Goal: Find specific page/section: Find specific page/section

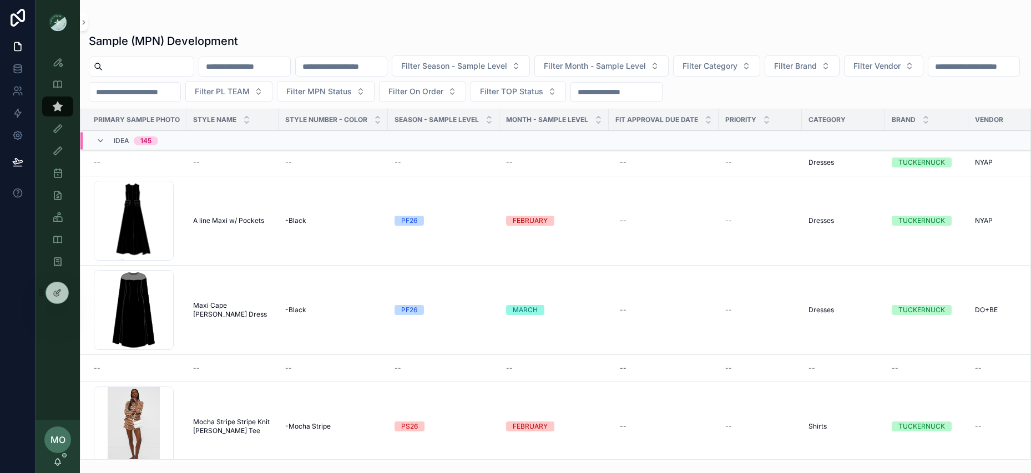
click at [111, 66] on input "scrollable content" at bounding box center [148, 67] width 91 height 16
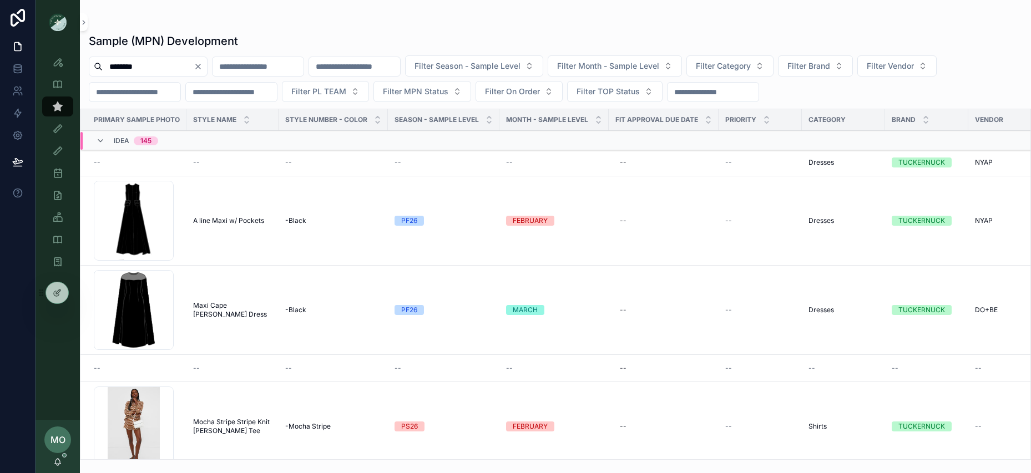
type input "********"
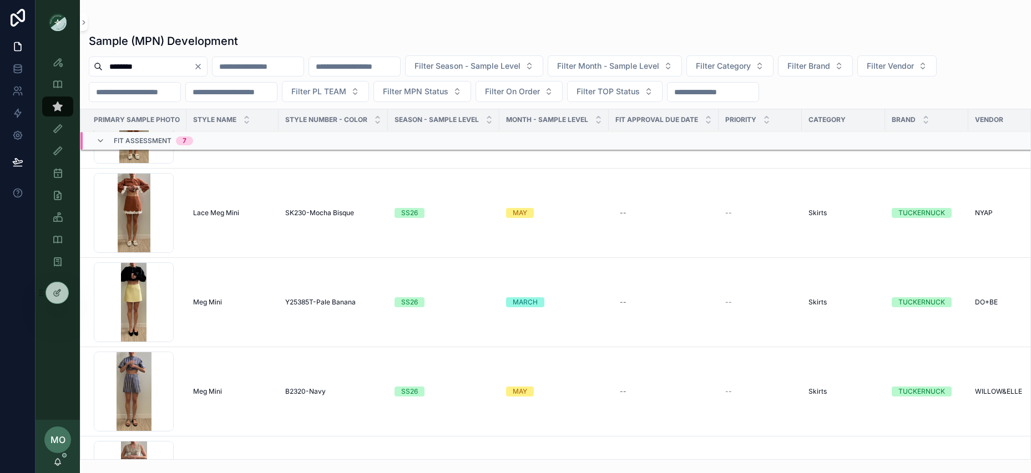
scroll to position [554, 0]
click at [210, 301] on span "Meg Mini" at bounding box center [207, 302] width 29 height 9
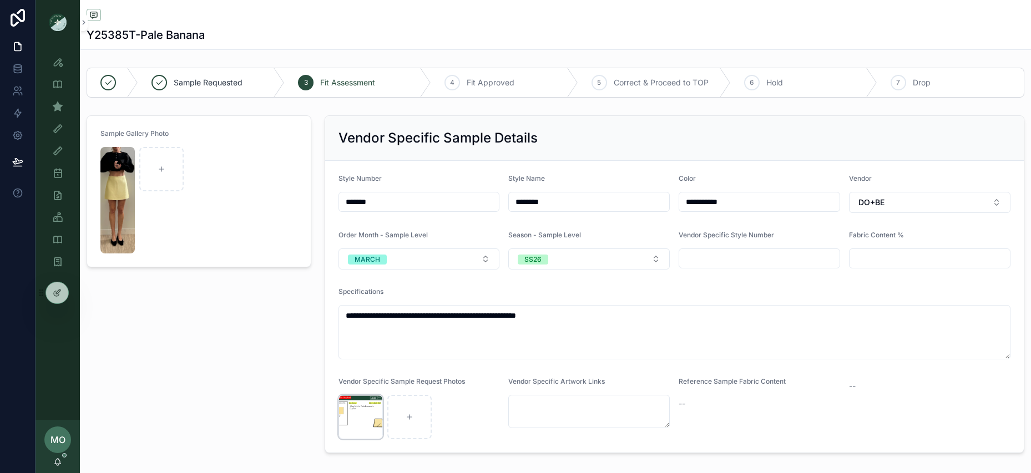
click at [352, 419] on div "Screenshot-2025-07-10-at-2.26.37-PM .png" at bounding box center [361, 417] width 44 height 44
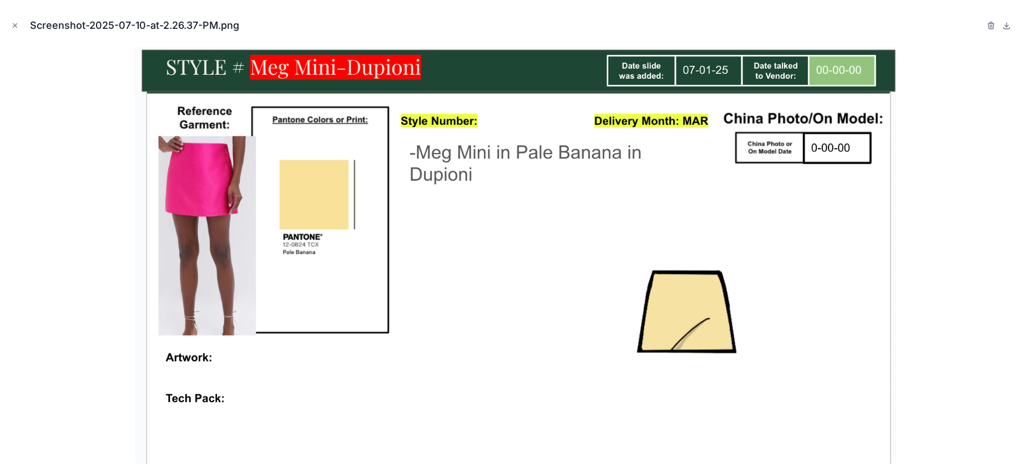
click at [952, 285] on div at bounding box center [516, 256] width 1014 height 418
click at [16, 30] on button "Close modal" at bounding box center [15, 25] width 12 height 12
